Goal: Check status: Check status

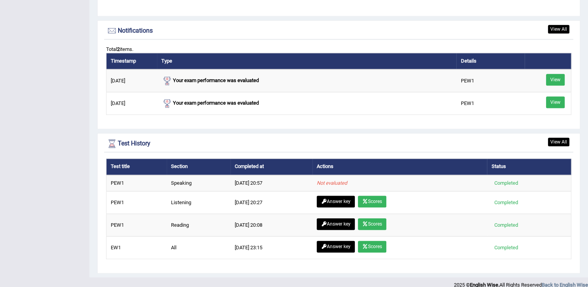
scroll to position [933, 0]
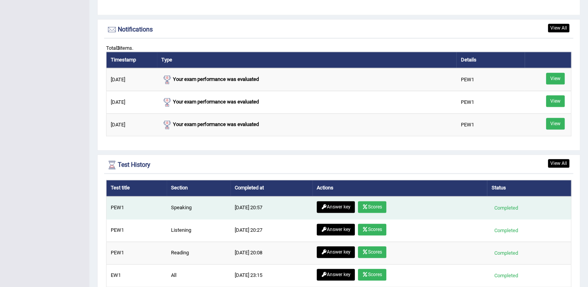
click at [381, 205] on link "Scores" at bounding box center [372, 207] width 28 height 12
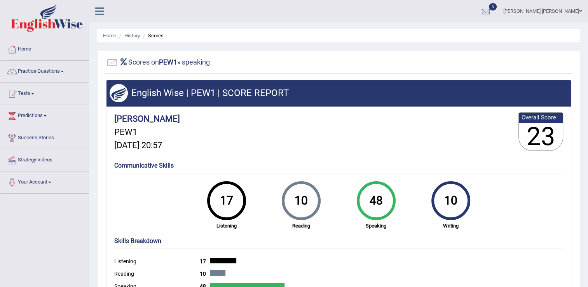
click at [133, 33] on link "History" at bounding box center [132, 36] width 16 height 6
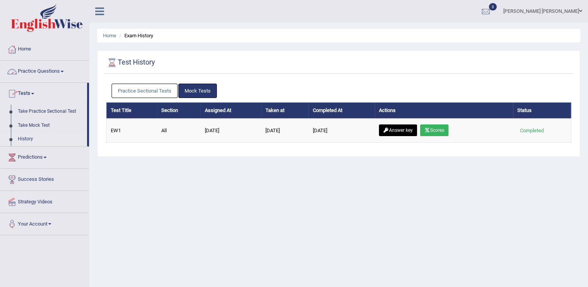
click at [65, 69] on link "Practice Questions" at bounding box center [44, 70] width 89 height 19
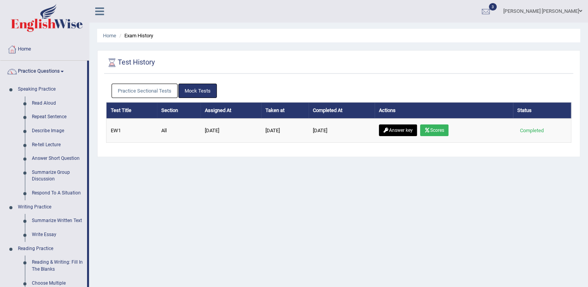
drag, startPoint x: 89, startPoint y: 89, endPoint x: 92, endPoint y: 142, distance: 53.4
click at [92, 142] on div "Toggle navigation Home Practice Questions Speaking Practice Read Aloud Repeat S…" at bounding box center [294, 202] width 588 height 404
drag, startPoint x: 92, startPoint y: 142, endPoint x: 94, endPoint y: 149, distance: 7.0
click at [94, 149] on div "Home Exam History Test History Practice Sectional Tests Mock Tests Test Title S…" at bounding box center [338, 194] width 499 height 389
click at [386, 84] on ul "Practice Sectional Tests Mock Tests" at bounding box center [339, 91] width 455 height 14
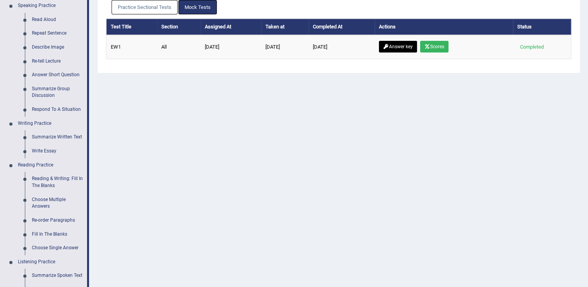
scroll to position [21, 0]
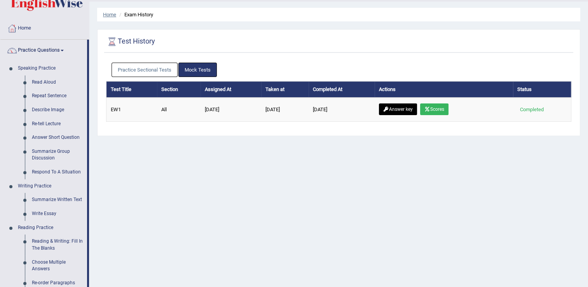
click at [109, 14] on link "Home" at bounding box center [109, 15] width 13 height 6
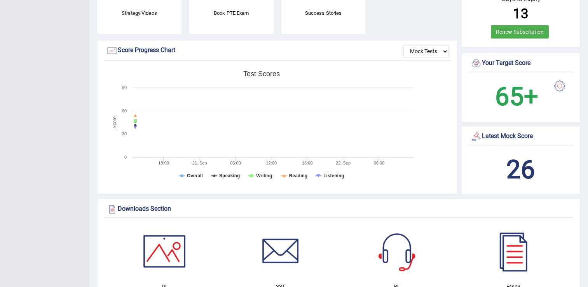
scroll to position [207, 0]
